Goal: Information Seeking & Learning: Understand process/instructions

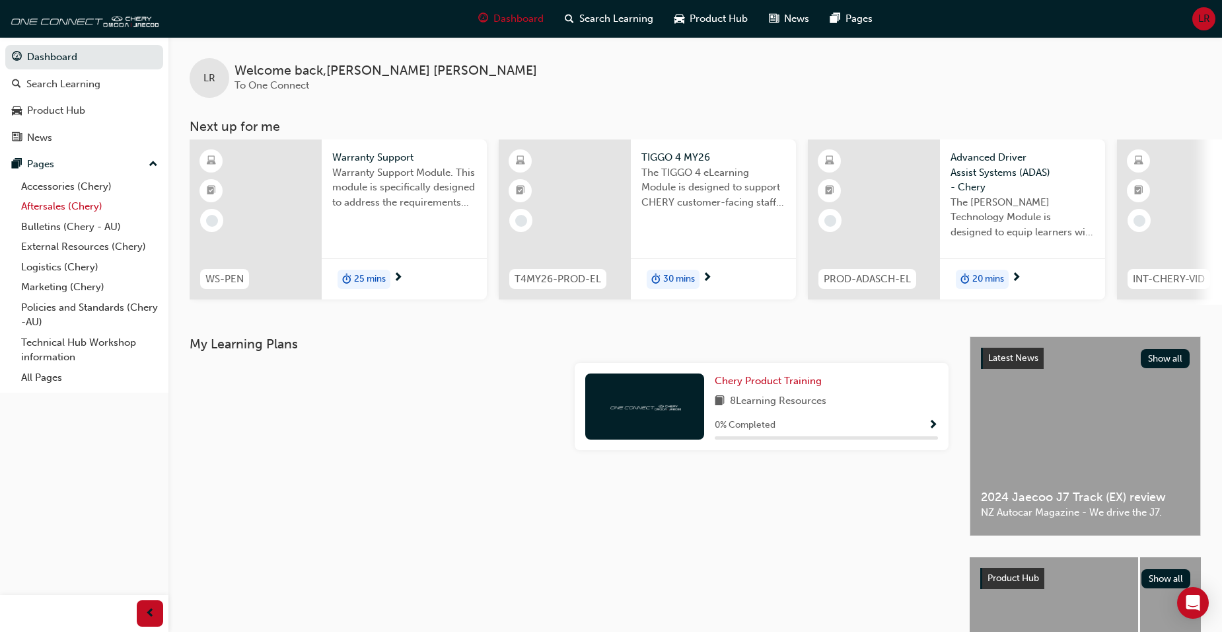
click at [42, 205] on link "Aftersales (Chery)" at bounding box center [89, 206] width 147 height 20
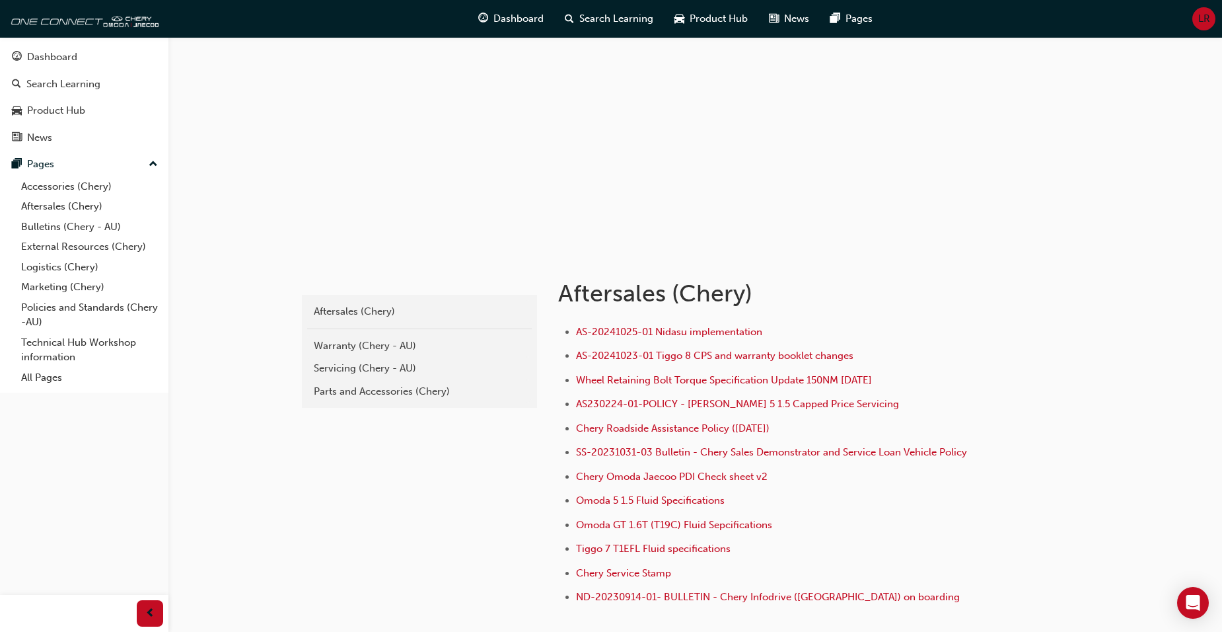
scroll to position [132, 0]
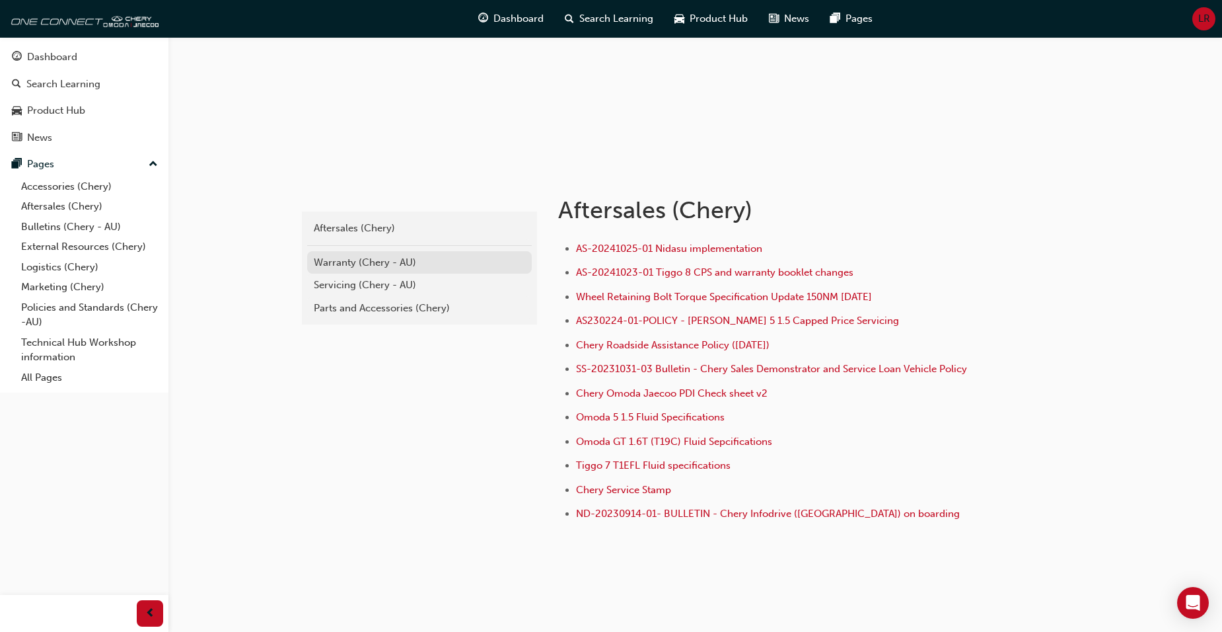
click at [373, 263] on div "Warranty (Chery - AU)" at bounding box center [419, 262] width 211 height 15
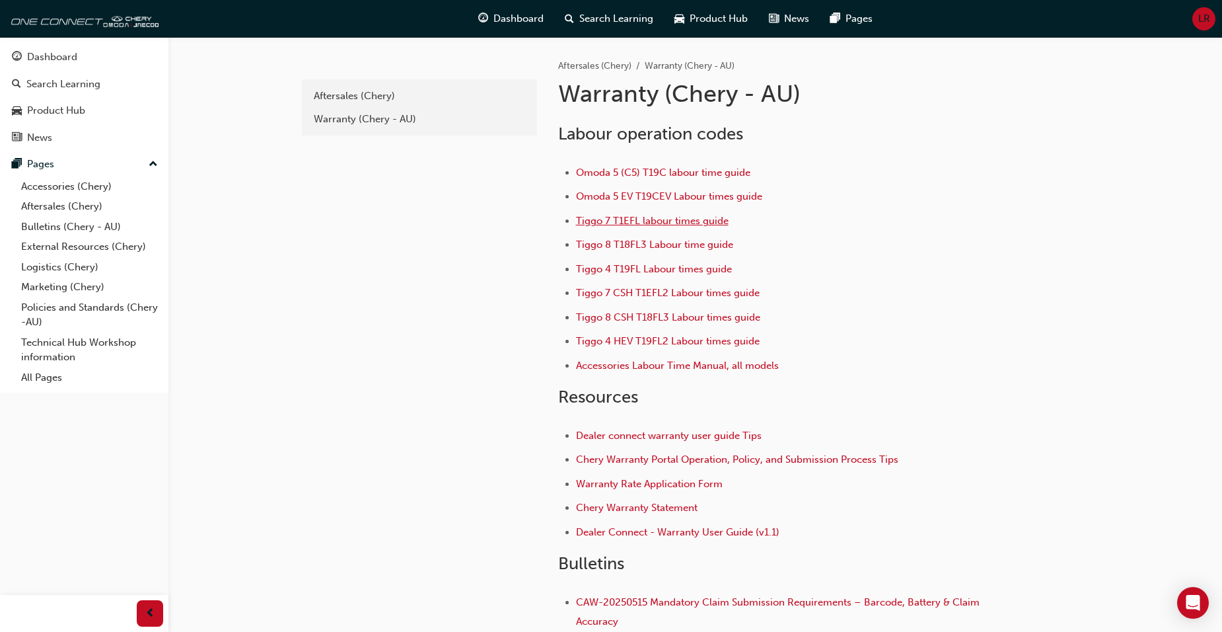
click at [644, 223] on span "Tiggo 7 T1EFL labour times guide" at bounding box center [652, 221] width 153 height 12
